Goal: Information Seeking & Learning: Learn about a topic

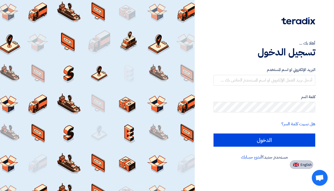
click at [297, 167] on button "English" at bounding box center [301, 165] width 23 height 8
type input "Sign in"
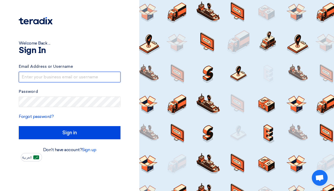
type input "[PERSON_NAME][EMAIL_ADDRESS][DOMAIN_NAME]"
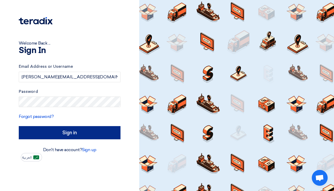
click at [50, 133] on input "Sign in" at bounding box center [70, 132] width 102 height 13
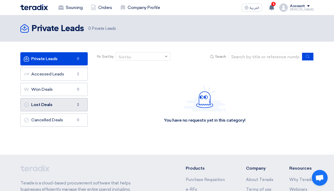
click at [59, 105] on link "Lost Deals Lost Deals 2" at bounding box center [53, 104] width 67 height 13
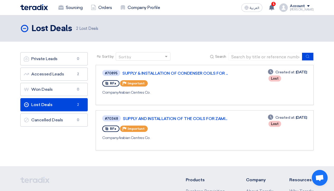
click at [204, 91] on div "Company Arabian Centres Co." at bounding box center [178, 93] width 153 height 6
click at [145, 73] on link "SUPPLY & INSTALLATION OF CONDENSER COILS FOR ..." at bounding box center [188, 73] width 132 height 5
click at [53, 79] on link "Accessed Leads Accessed Leads 2" at bounding box center [53, 74] width 67 height 13
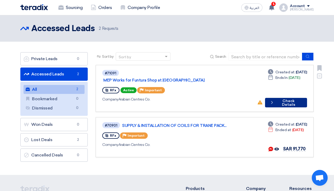
click at [292, 98] on button "Check details Check Details" at bounding box center [286, 103] width 42 height 10
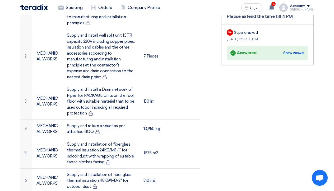
scroll to position [263, 0]
